Goal: Task Accomplishment & Management: Use online tool/utility

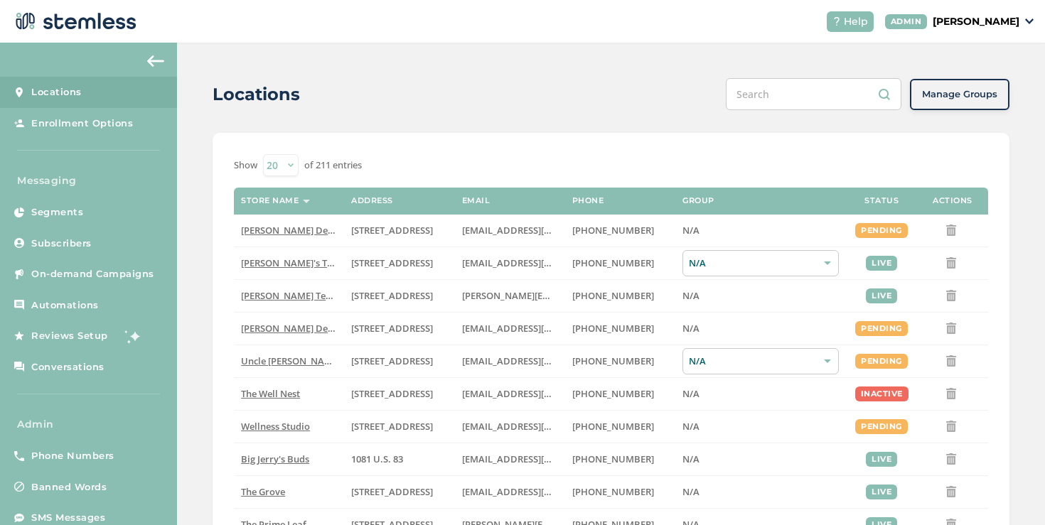
click at [945, 25] on p "[PERSON_NAME]" at bounding box center [975, 21] width 87 height 15
click at [966, 97] on span "Impersonate" at bounding box center [983, 102] width 70 height 14
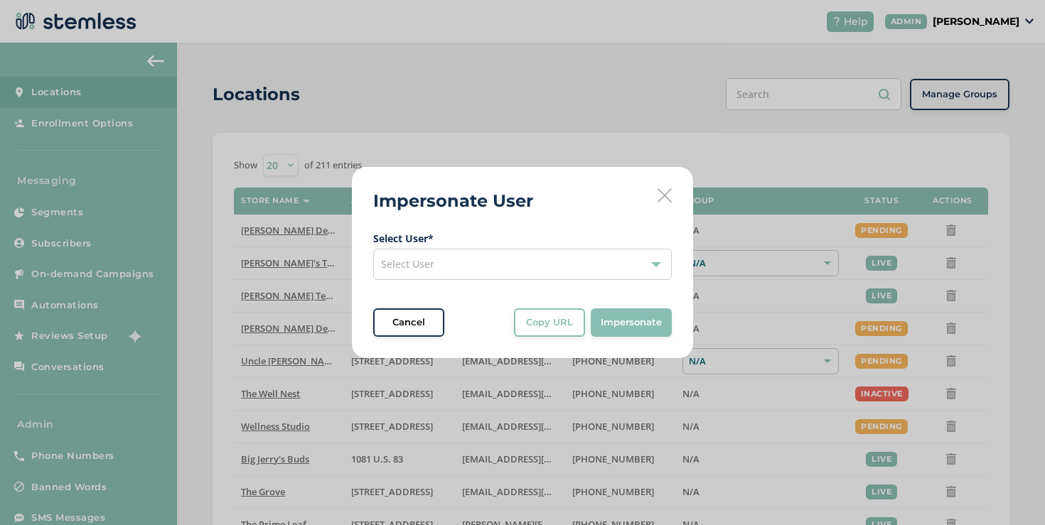
click at [658, 202] on icon at bounding box center [664, 195] width 14 height 14
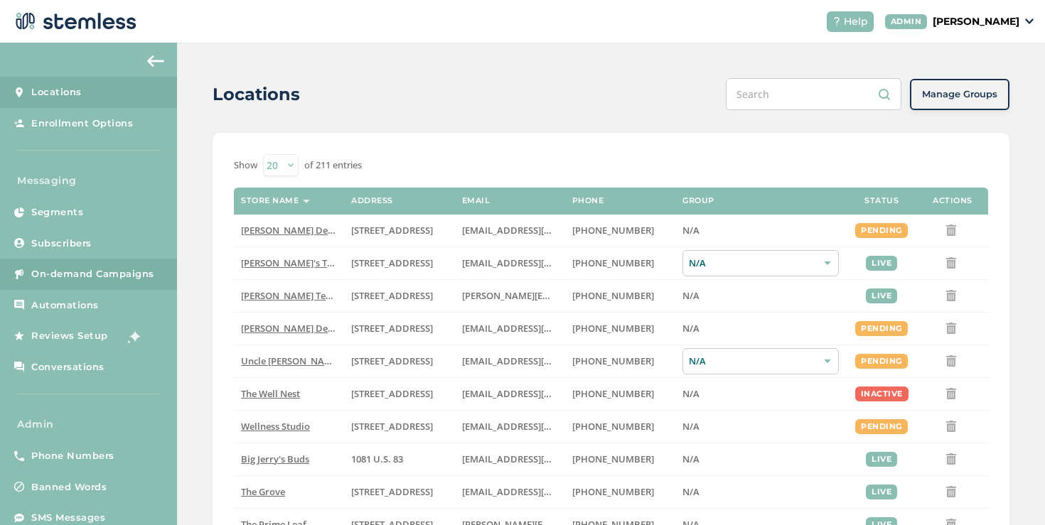
click at [107, 281] on link "On-demand Campaigns" at bounding box center [88, 274] width 177 height 31
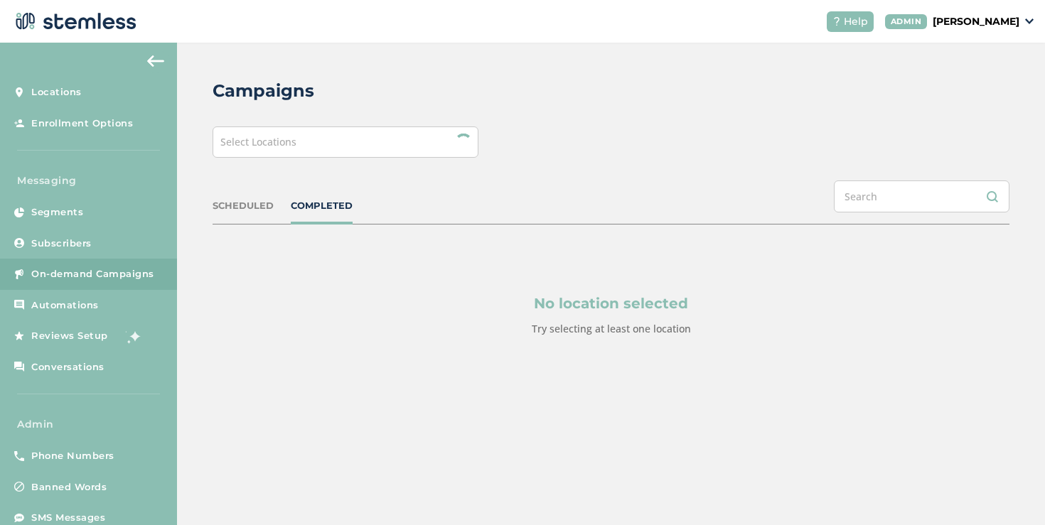
click at [291, 159] on div "Campaigns Select Locations SCHEDULED COMPLETED No location selected Try selecti…" at bounding box center [611, 242] width 868 height 398
click at [290, 154] on div "Select Locations" at bounding box center [345, 141] width 266 height 31
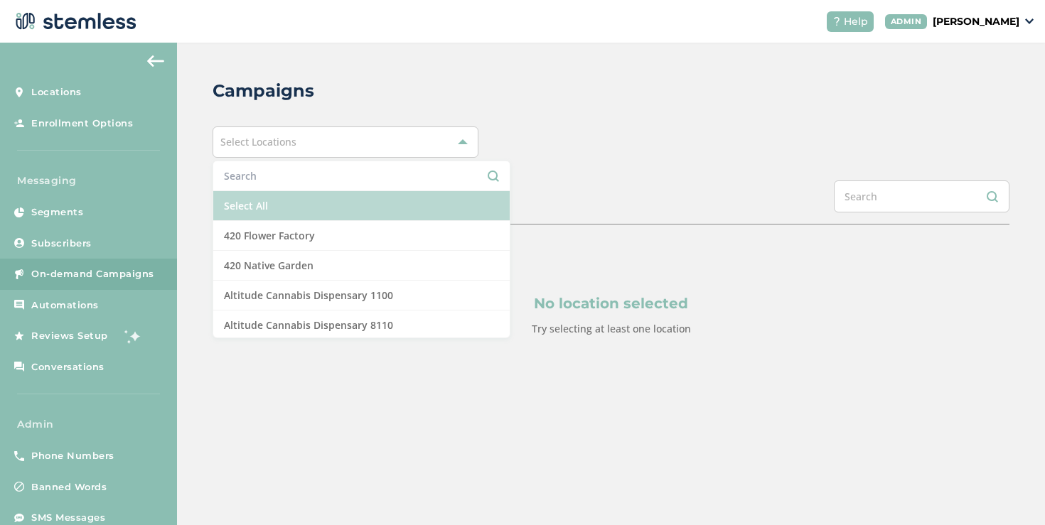
click at [268, 198] on li "Select All" at bounding box center [361, 206] width 296 height 30
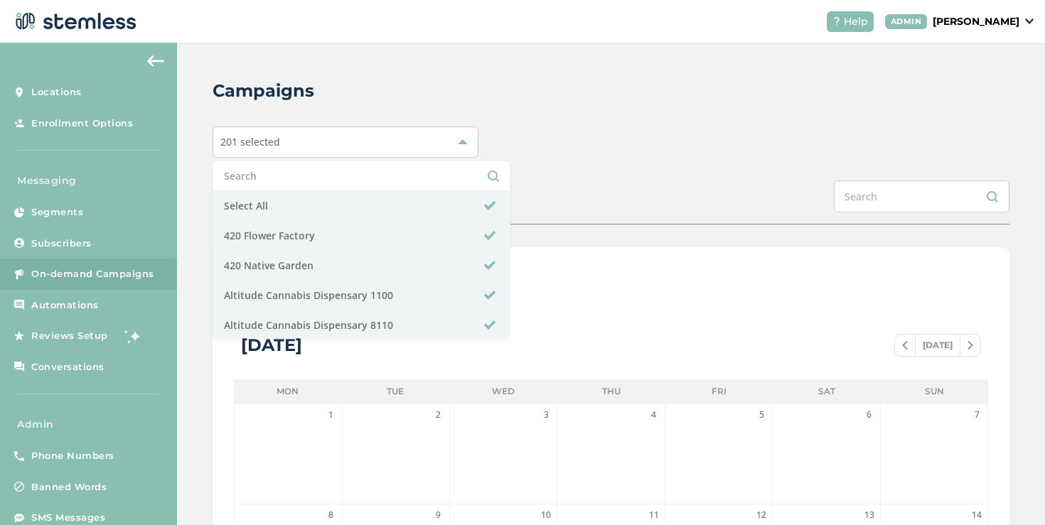
click at [516, 229] on div "Campaigns 201 selected Select All 420 Flower Factory 420 Native Garden Altitude…" at bounding box center [611, 502] width 868 height 919
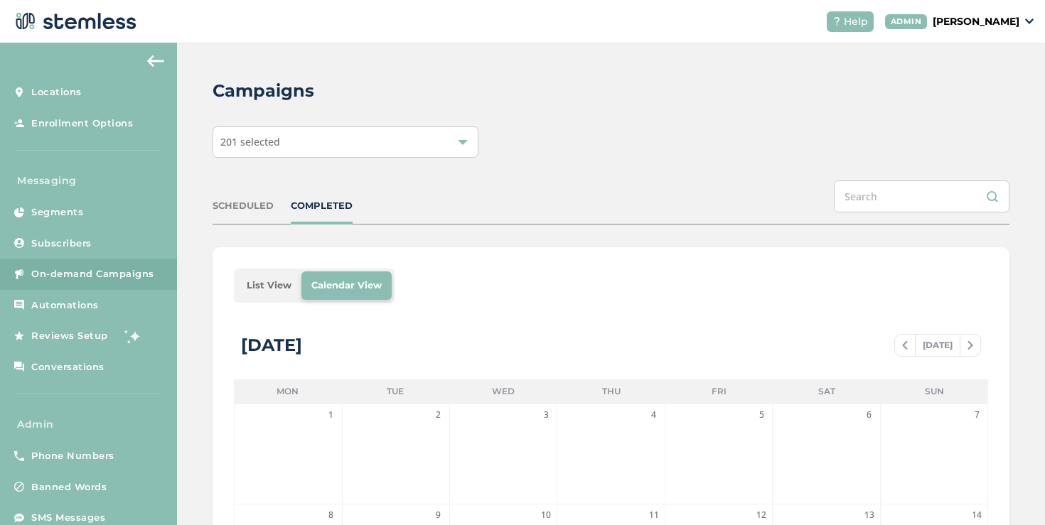
click at [285, 274] on li "List View" at bounding box center [269, 285] width 65 height 28
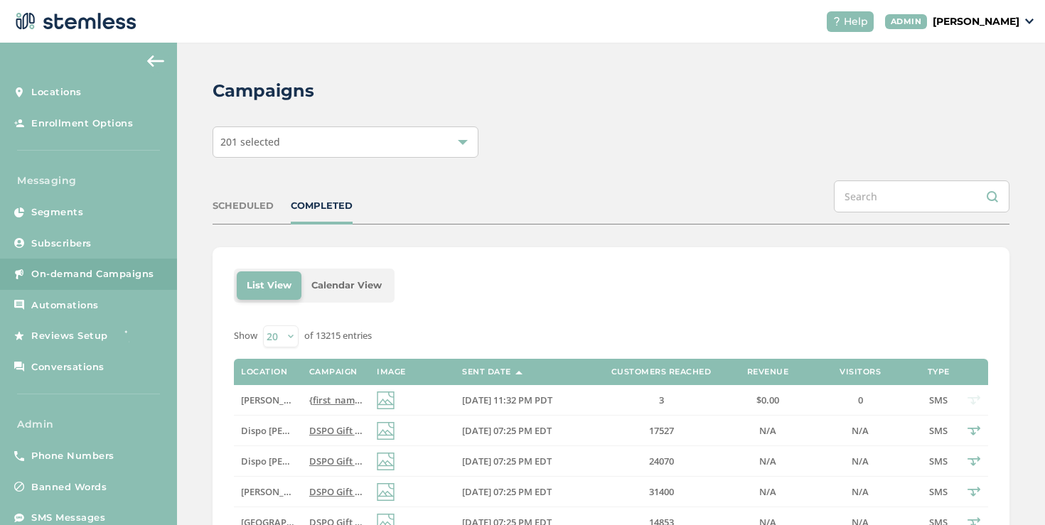
click at [251, 210] on div "SCHEDULED" at bounding box center [242, 206] width 61 height 14
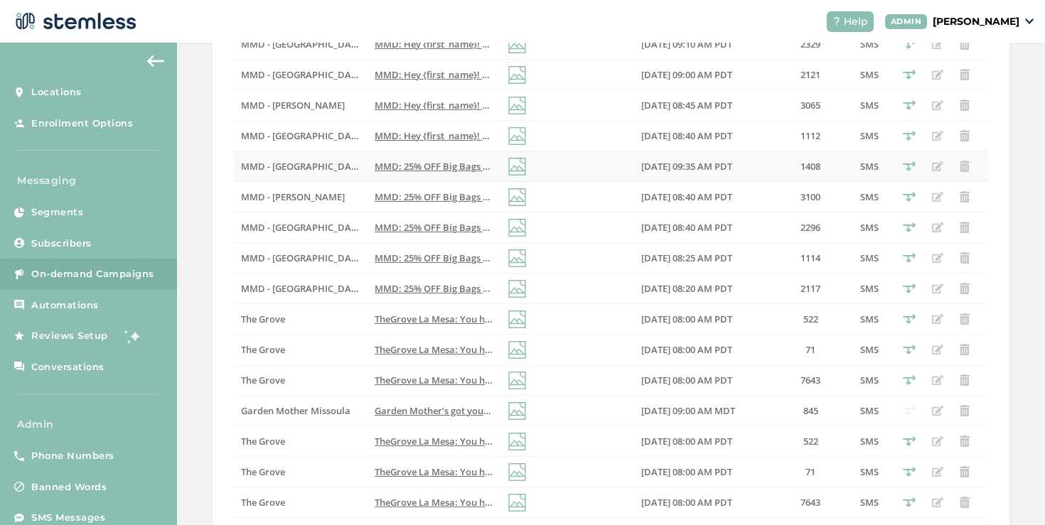
scroll to position [393, 0]
